Goal: Task Accomplishment & Management: Use online tool/utility

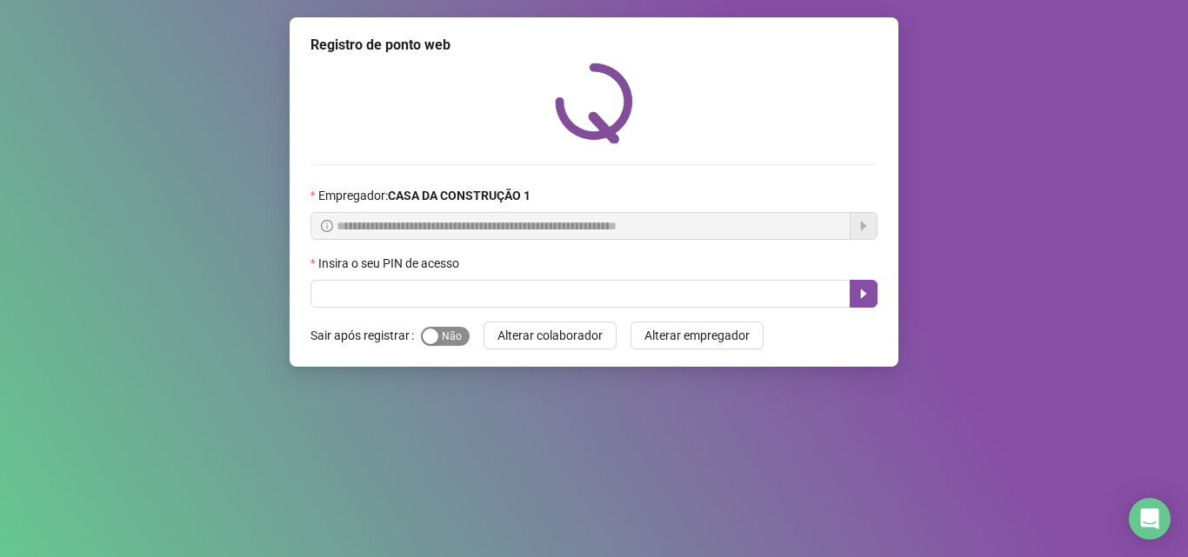
click at [425, 340] on div "button" at bounding box center [431, 337] width 16 height 16
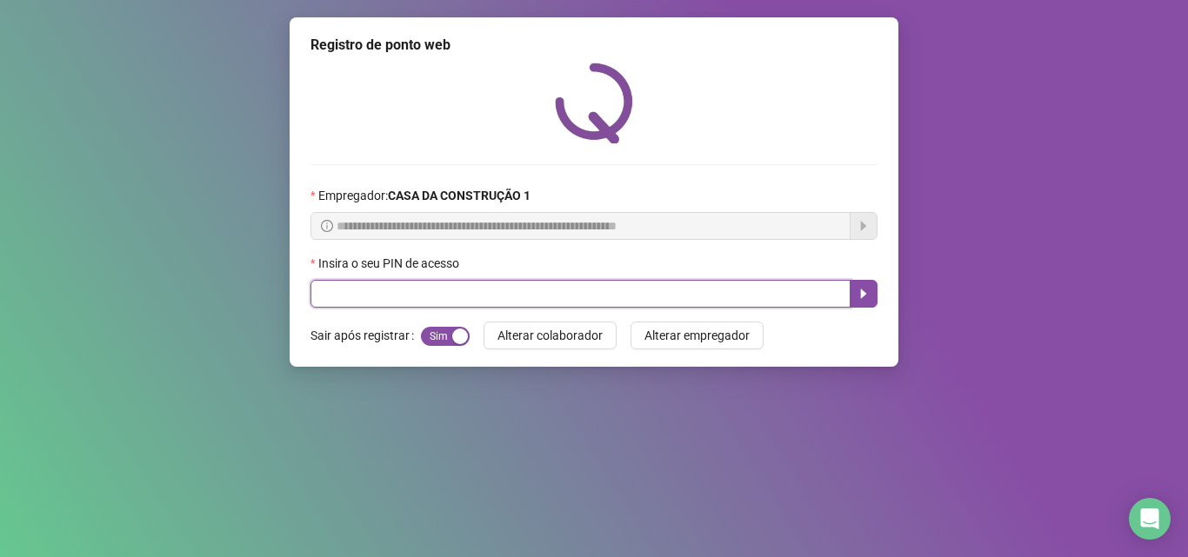
click at [386, 304] on input "text" at bounding box center [580, 294] width 540 height 28
type input "****"
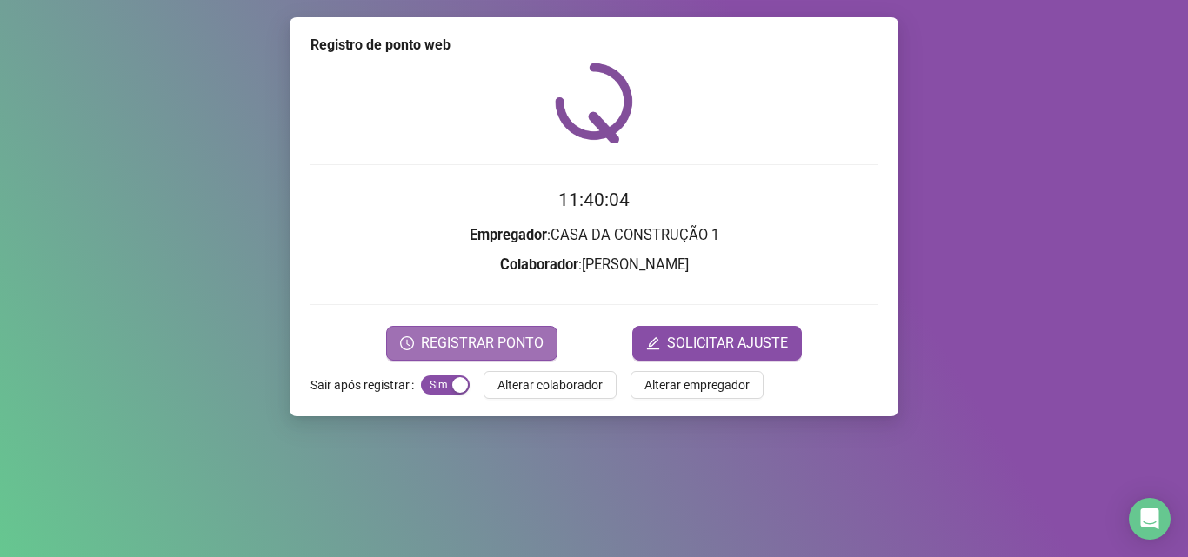
click at [526, 359] on button "REGISTRAR PONTO" at bounding box center [471, 343] width 171 height 35
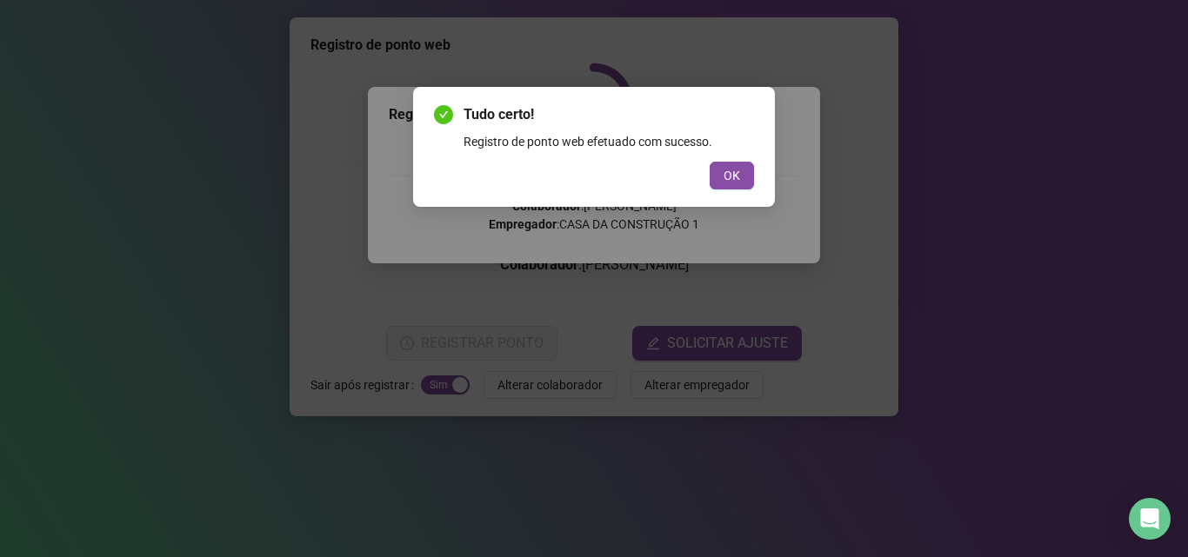
click at [526, 350] on body "Página inicial Registrar ponto Espelho de ponto Meus registros Minhas solicitaç…" at bounding box center [594, 278] width 1188 height 557
click at [729, 176] on span "OK" at bounding box center [731, 175] width 17 height 19
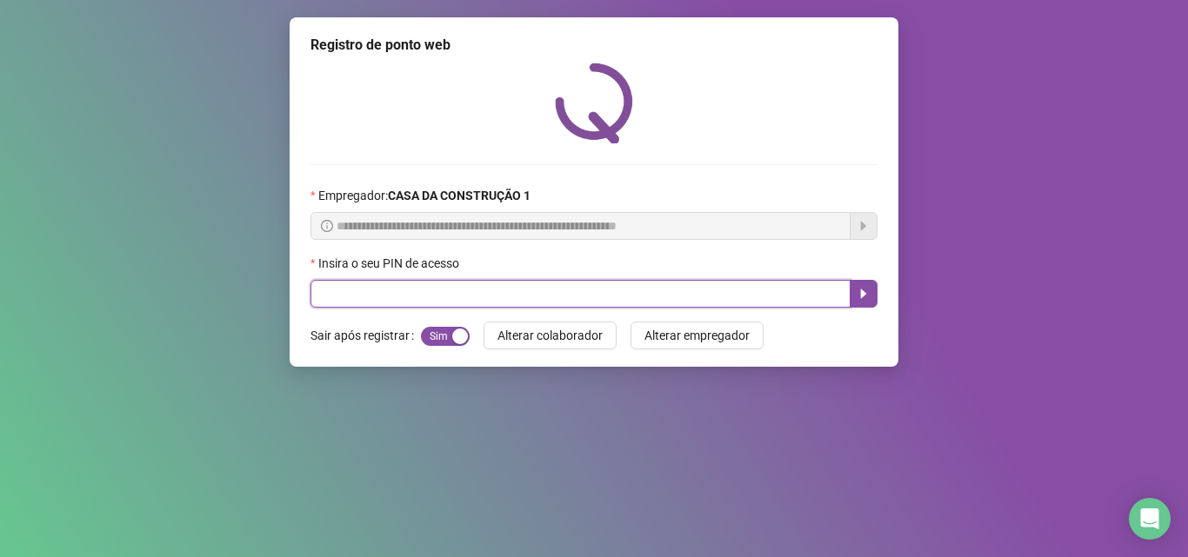
click at [632, 293] on input "text" at bounding box center [580, 294] width 540 height 28
type input "****"
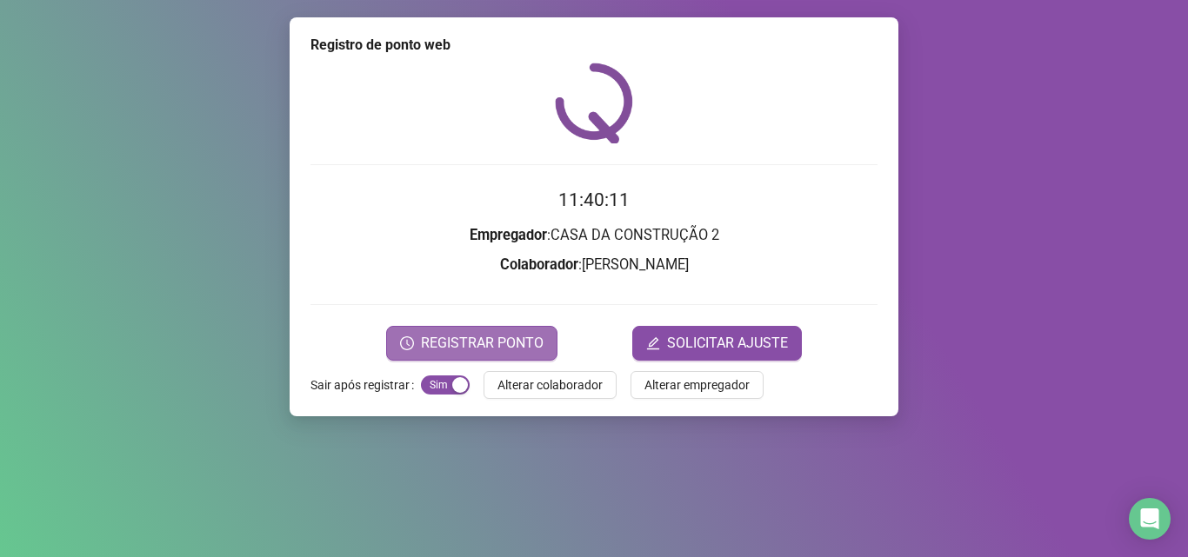
click at [523, 334] on span "REGISTRAR PONTO" at bounding box center [482, 343] width 123 height 21
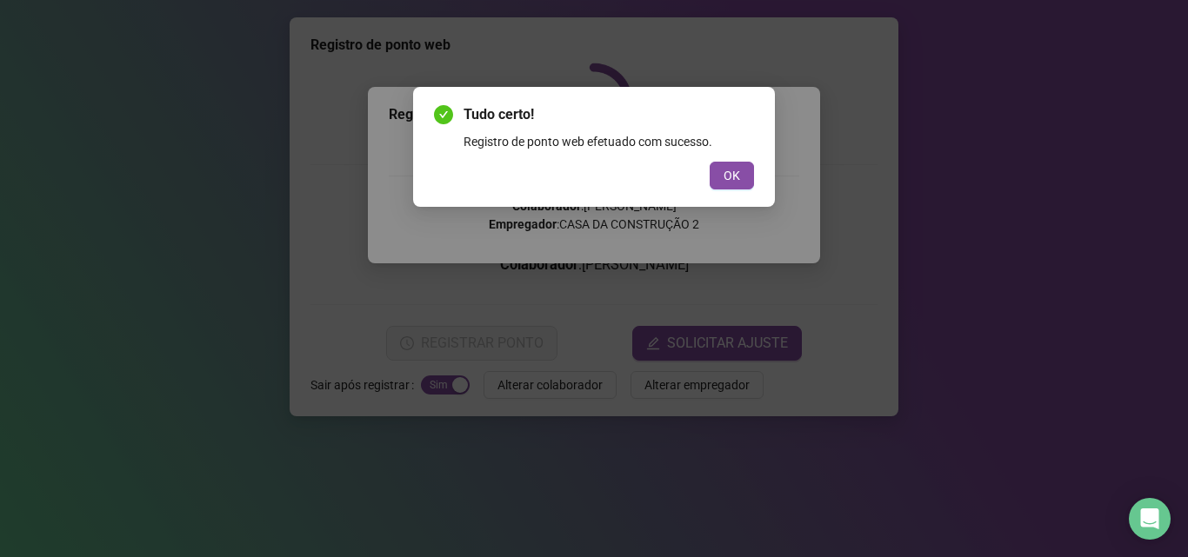
click at [761, 191] on div "Tudo certo! Registro de ponto web efetuado com sucesso. OK" at bounding box center [594, 147] width 362 height 120
click at [731, 181] on span "OK" at bounding box center [731, 175] width 17 height 19
